Goal: Transaction & Acquisition: Book appointment/travel/reservation

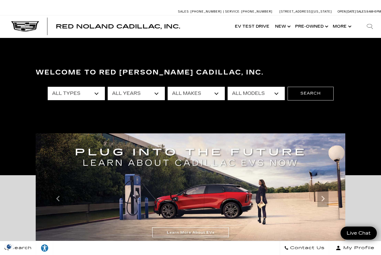
select select "New"
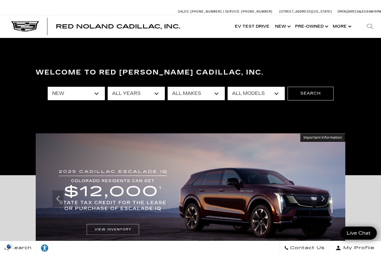
select select "2026"
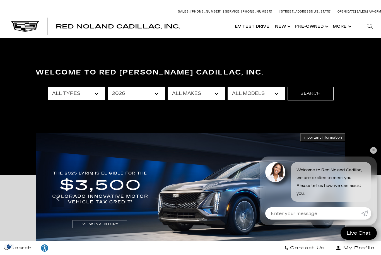
select select "Cadillac"
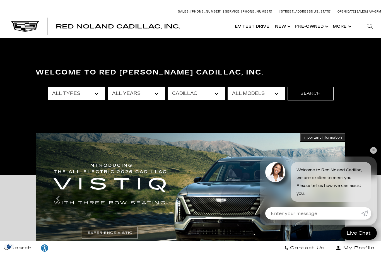
select select "VISTIQ"
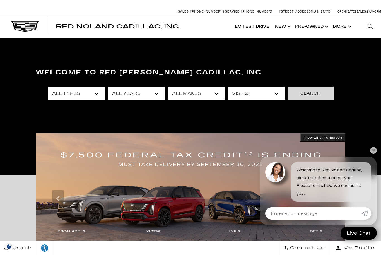
click at [308, 93] on button "Search" at bounding box center [311, 93] width 46 height 13
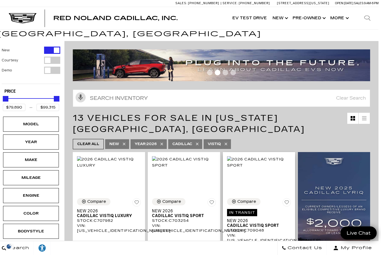
scroll to position [0, 4]
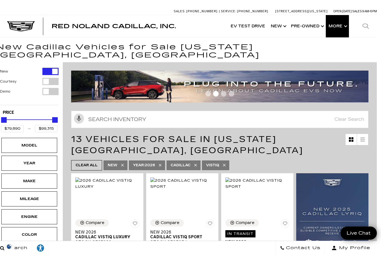
click at [346, 28] on button "Show More" at bounding box center [337, 26] width 23 height 22
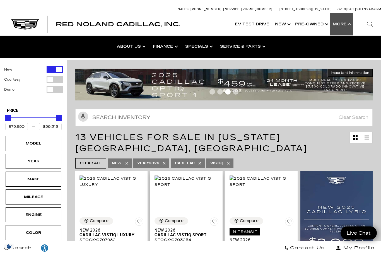
scroll to position [0, 0]
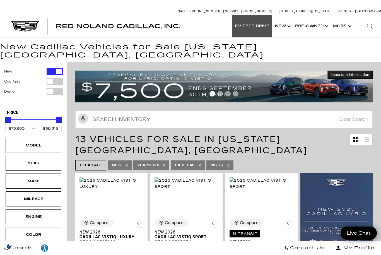
click at [250, 25] on link "EV Test Drive" at bounding box center [252, 26] width 40 height 22
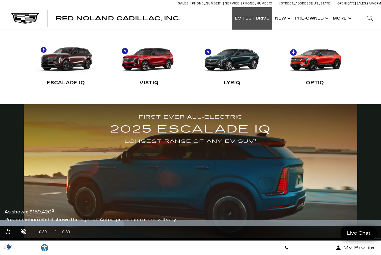
scroll to position [25, 0]
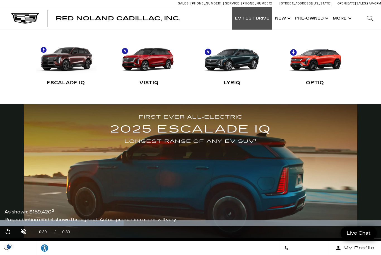
click at [145, 60] on link "VISTIQ" at bounding box center [149, 64] width 61 height 54
